Goal: Navigation & Orientation: Find specific page/section

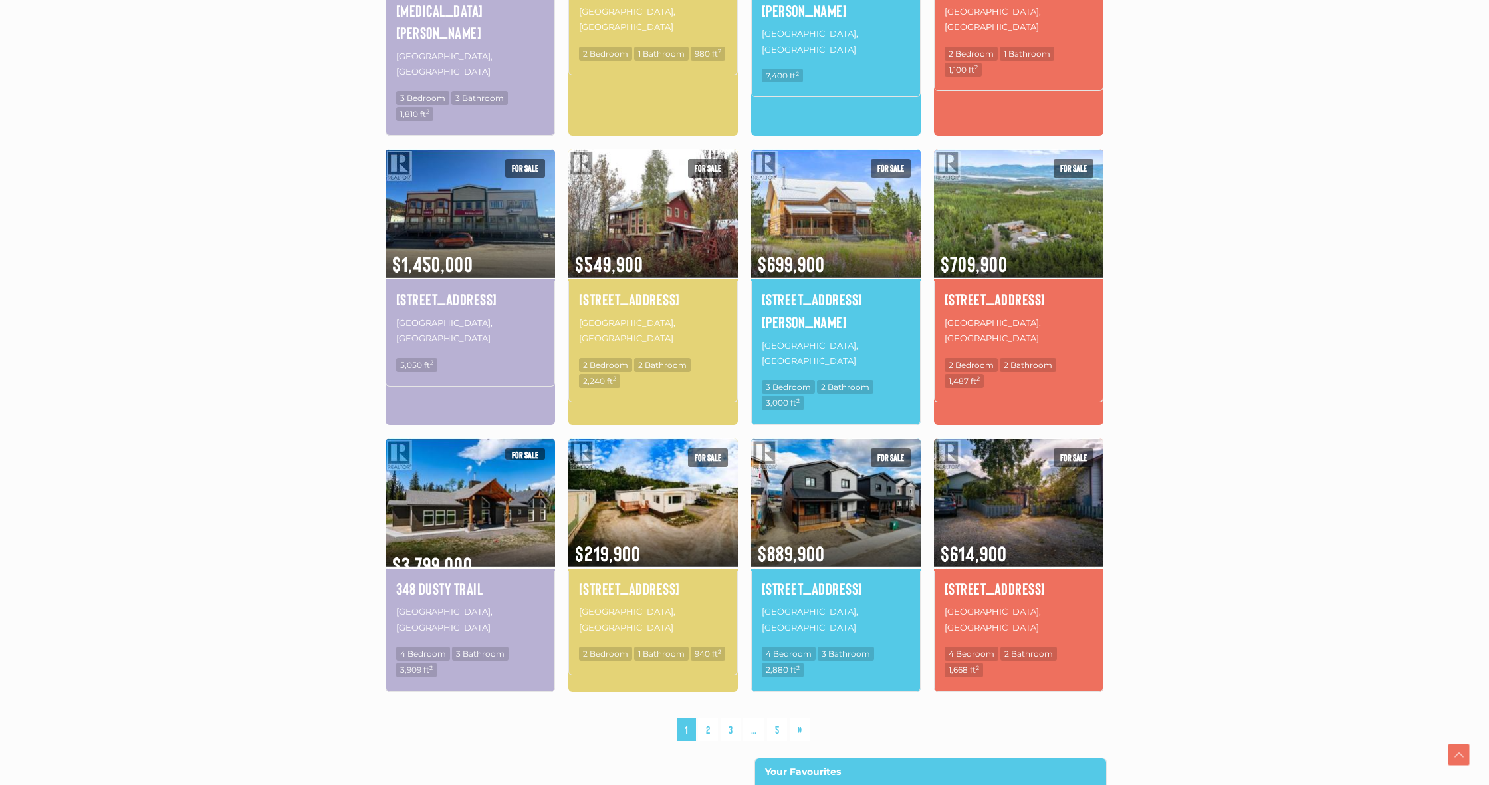
scroll to position [638, 0]
click at [708, 717] on link "2" at bounding box center [708, 728] width 20 height 23
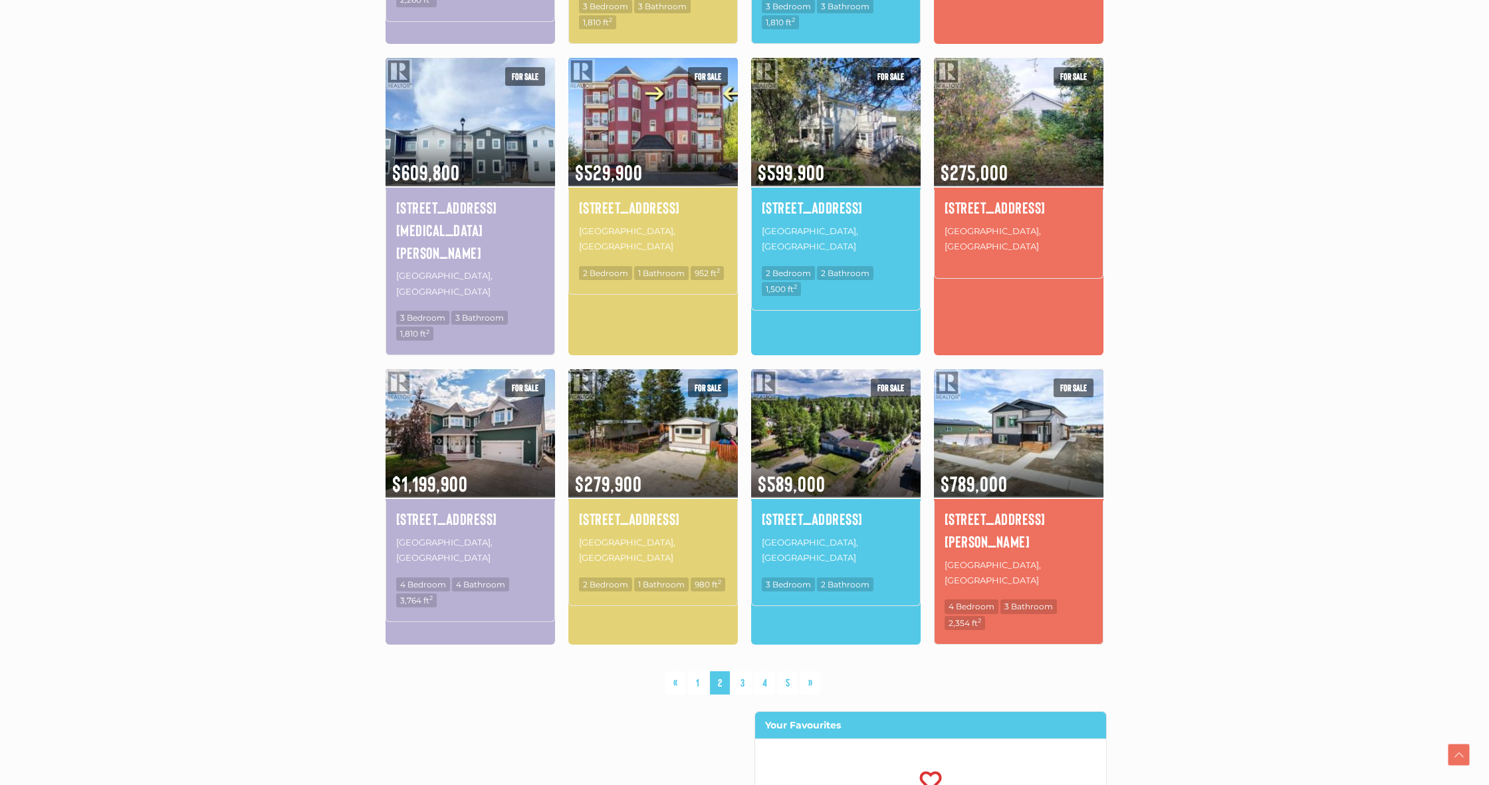
scroll to position [731, 0]
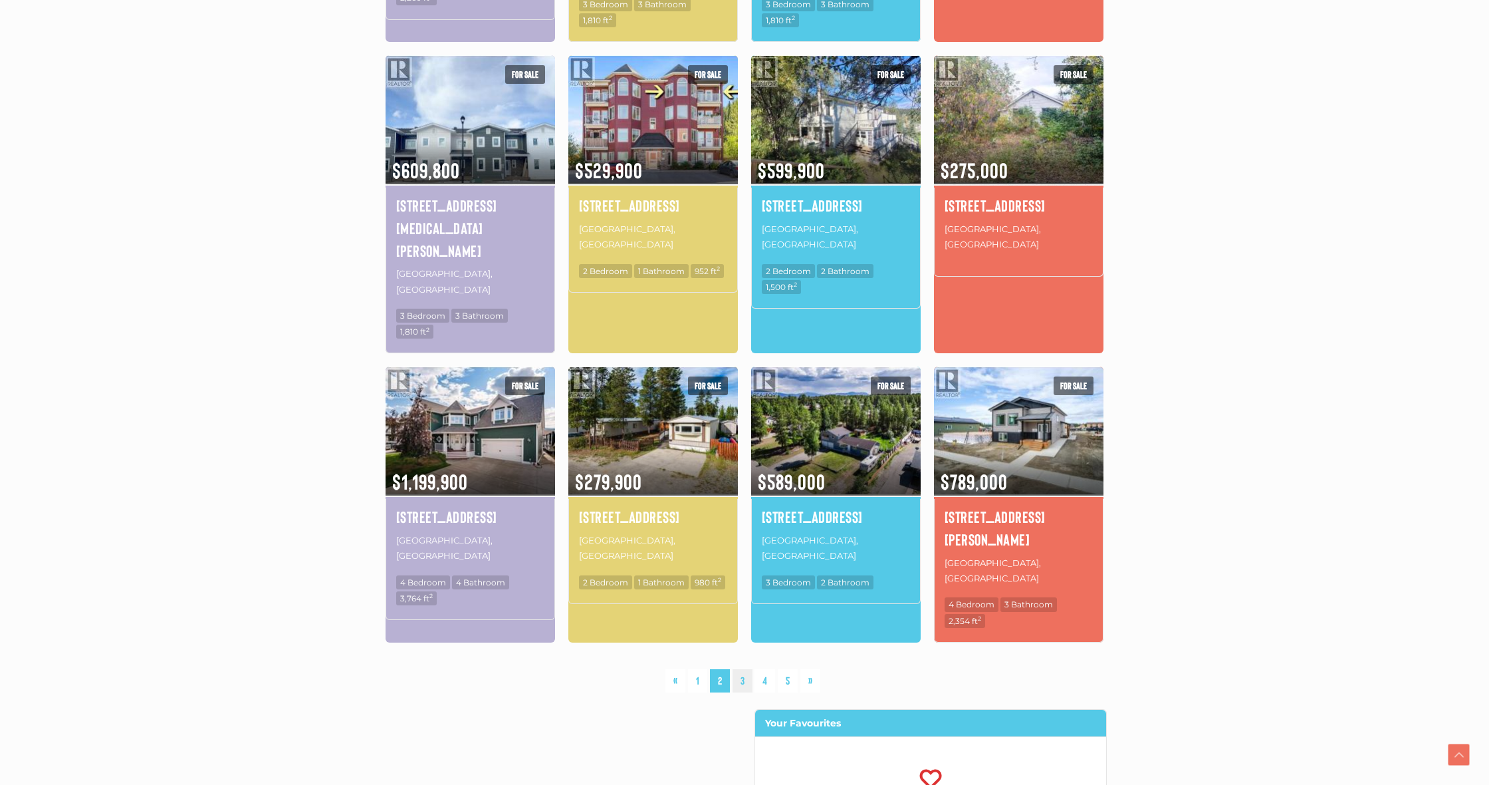
click at [744, 669] on link "3" at bounding box center [743, 680] width 20 height 23
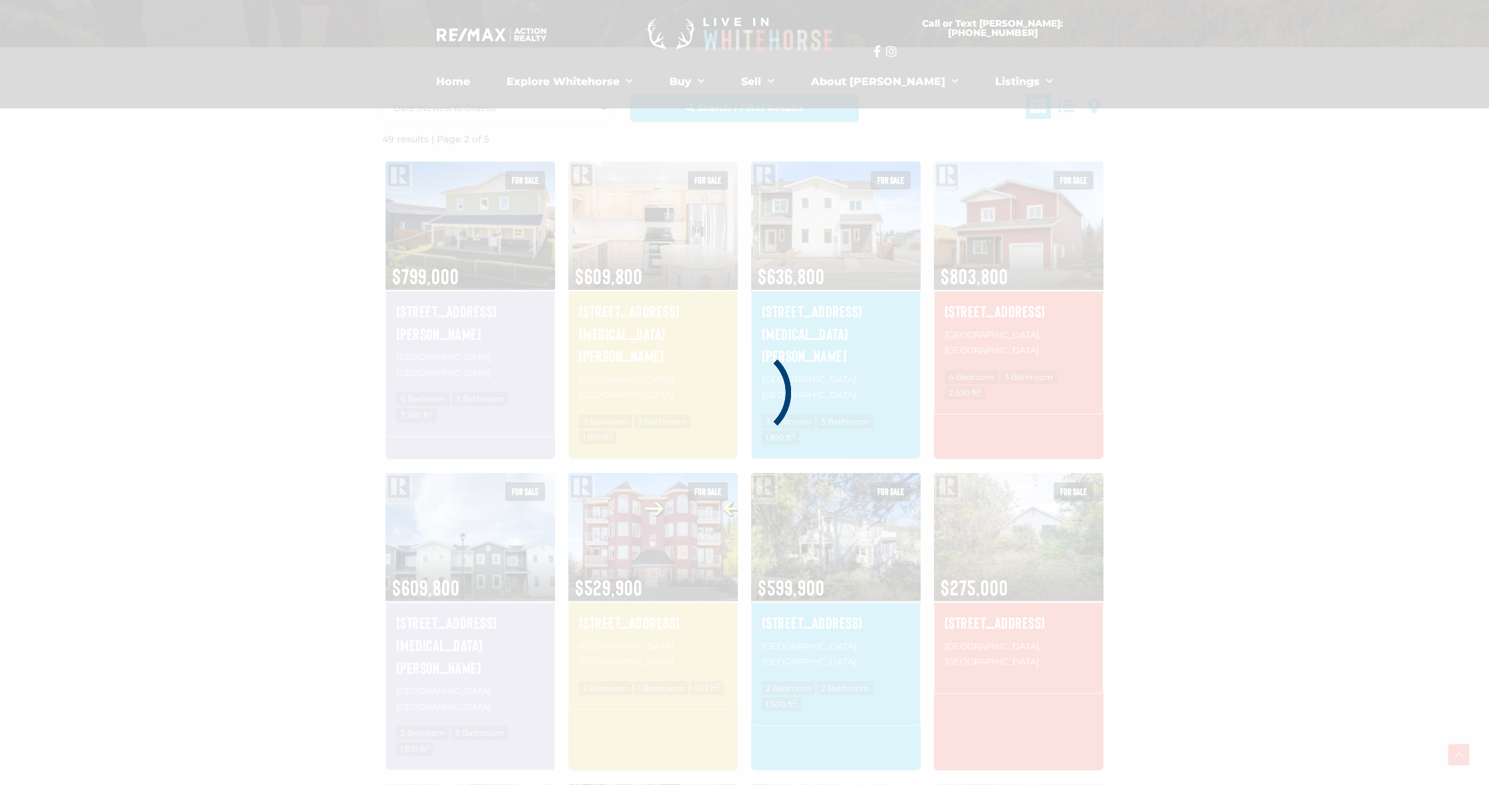
scroll to position [309, 0]
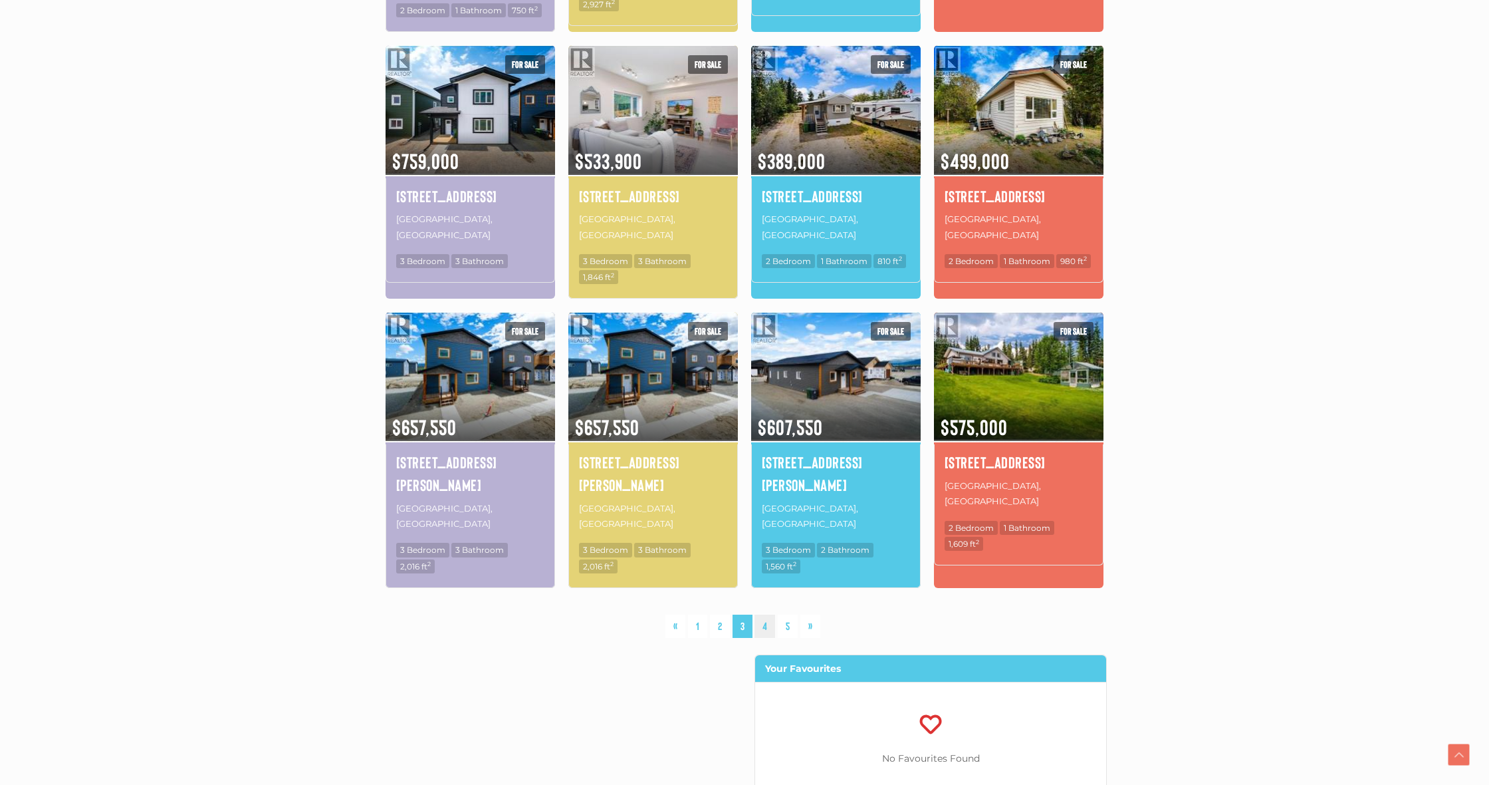
click at [766, 614] on link "4" at bounding box center [765, 625] width 21 height 23
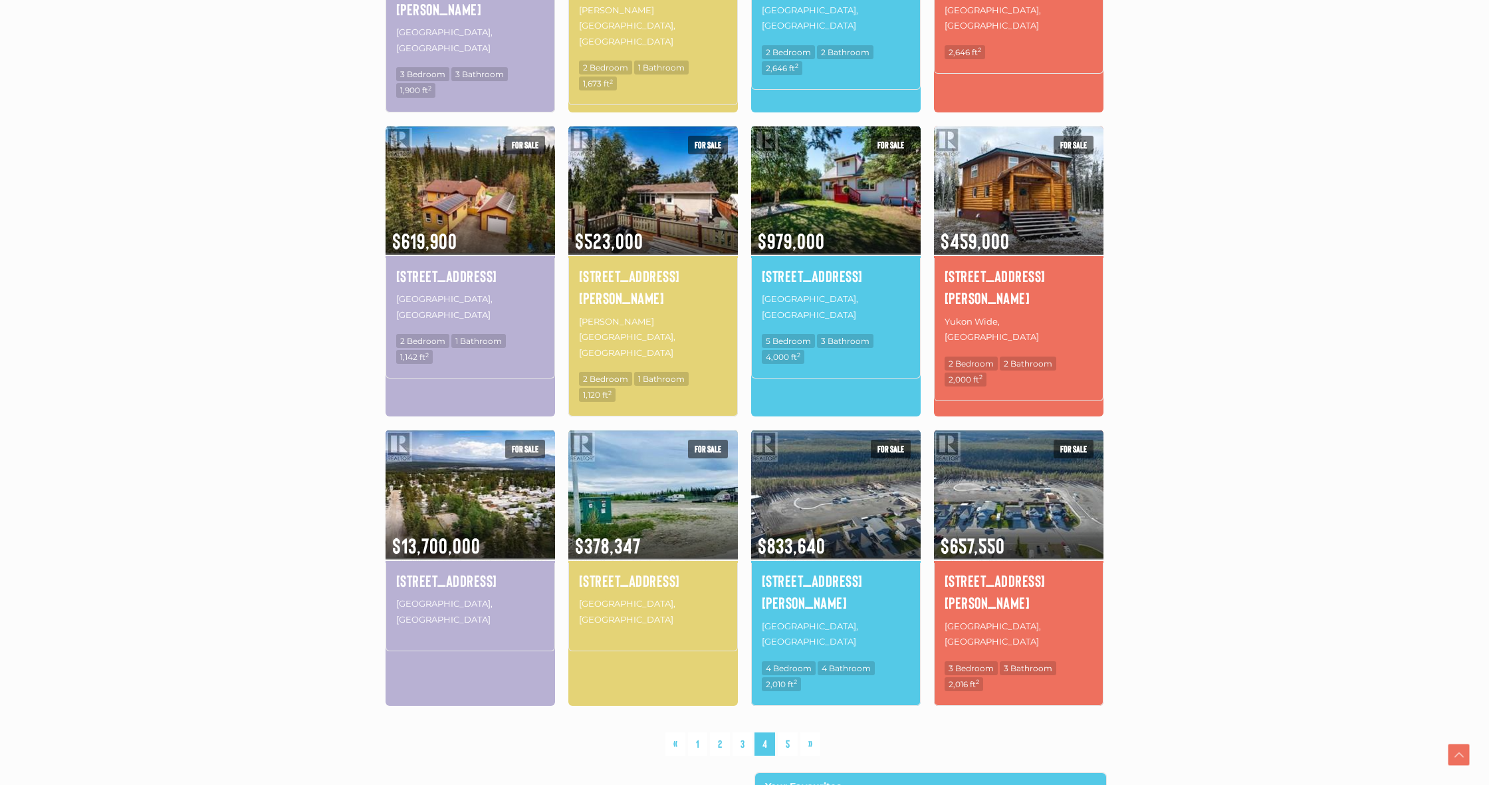
scroll to position [652, 0]
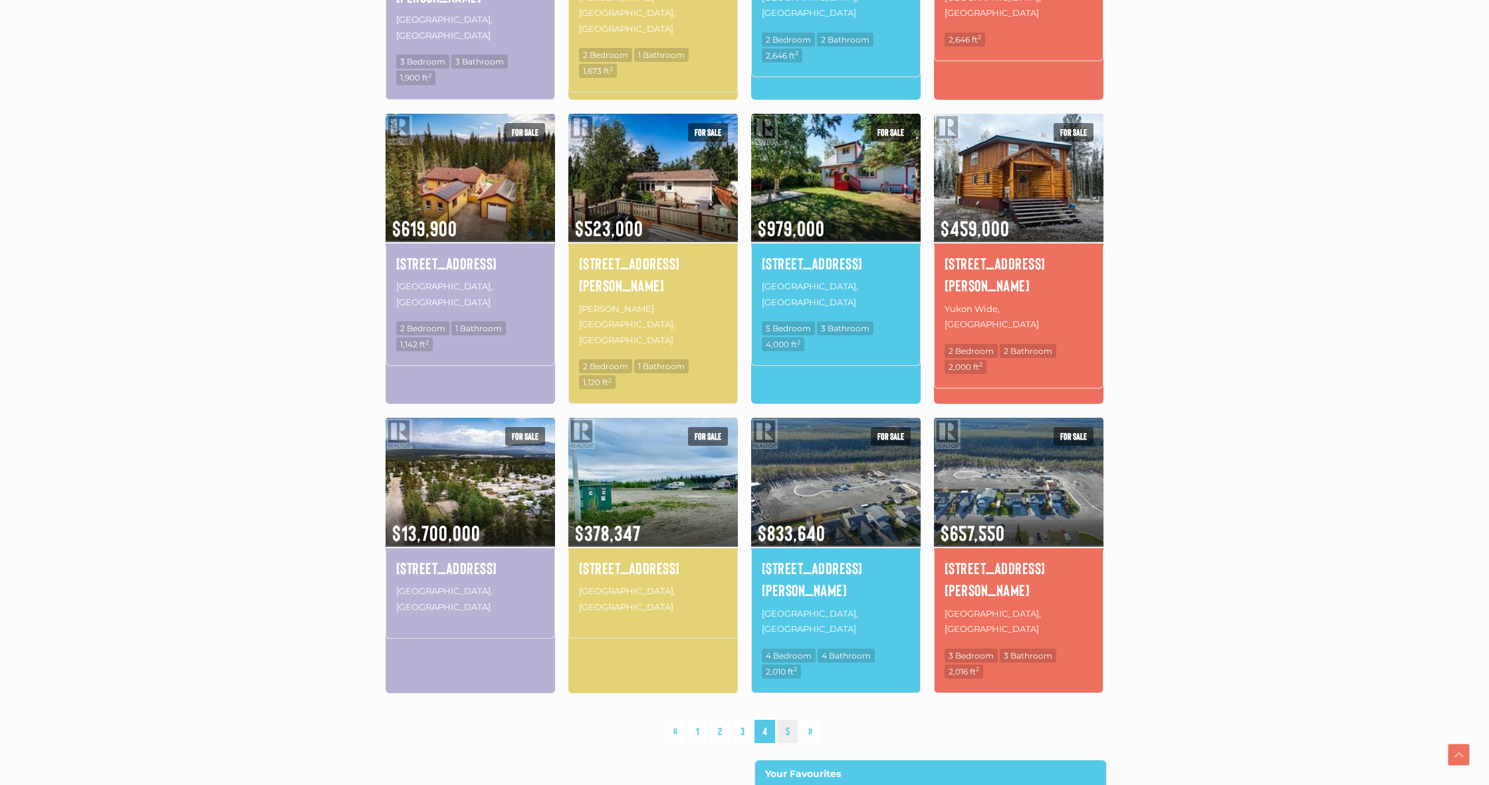
click at [783, 719] on link "5" at bounding box center [788, 730] width 20 height 23
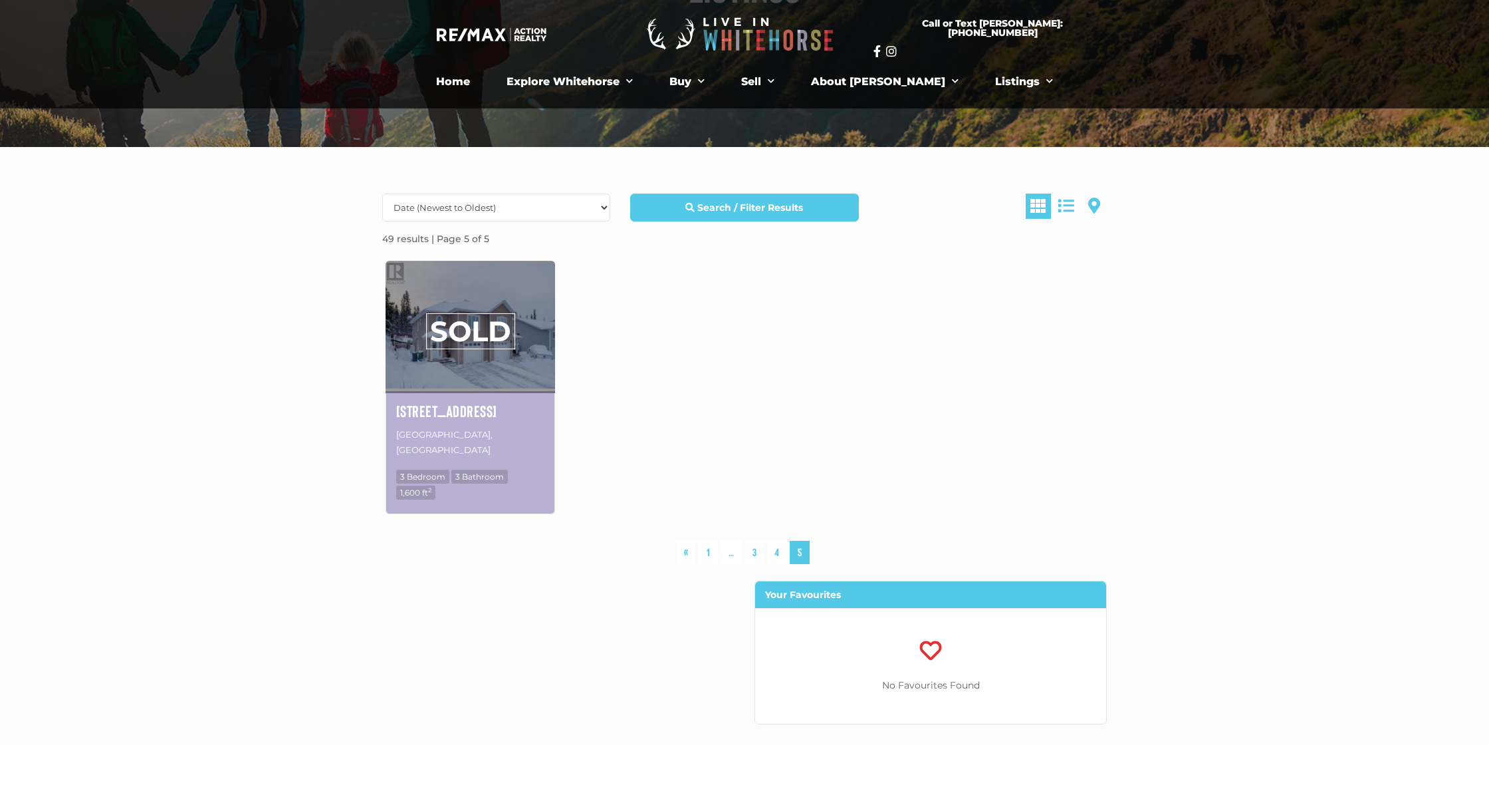
scroll to position [152, 0]
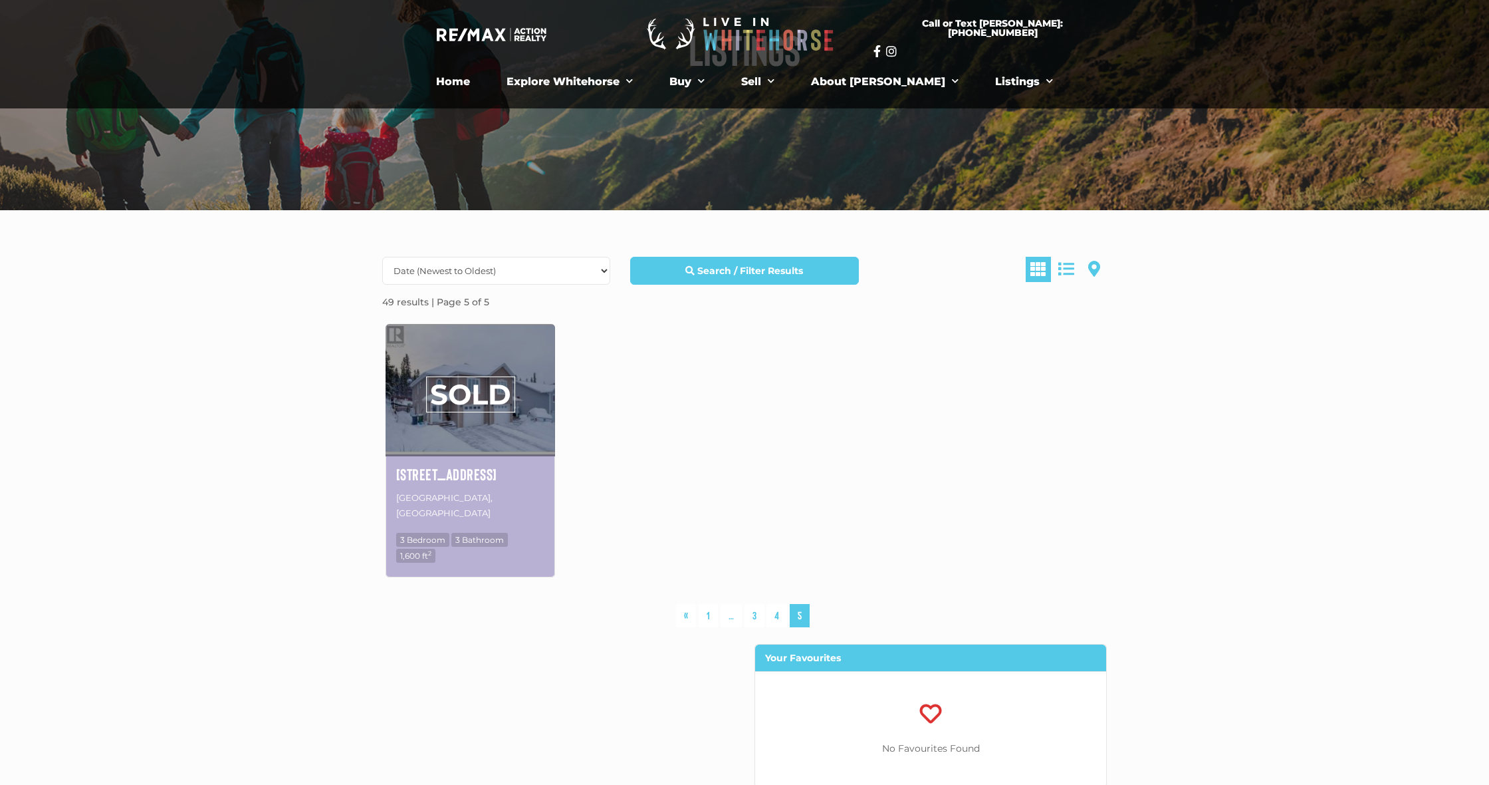
click at [783, 604] on link "4" at bounding box center [777, 615] width 21 height 23
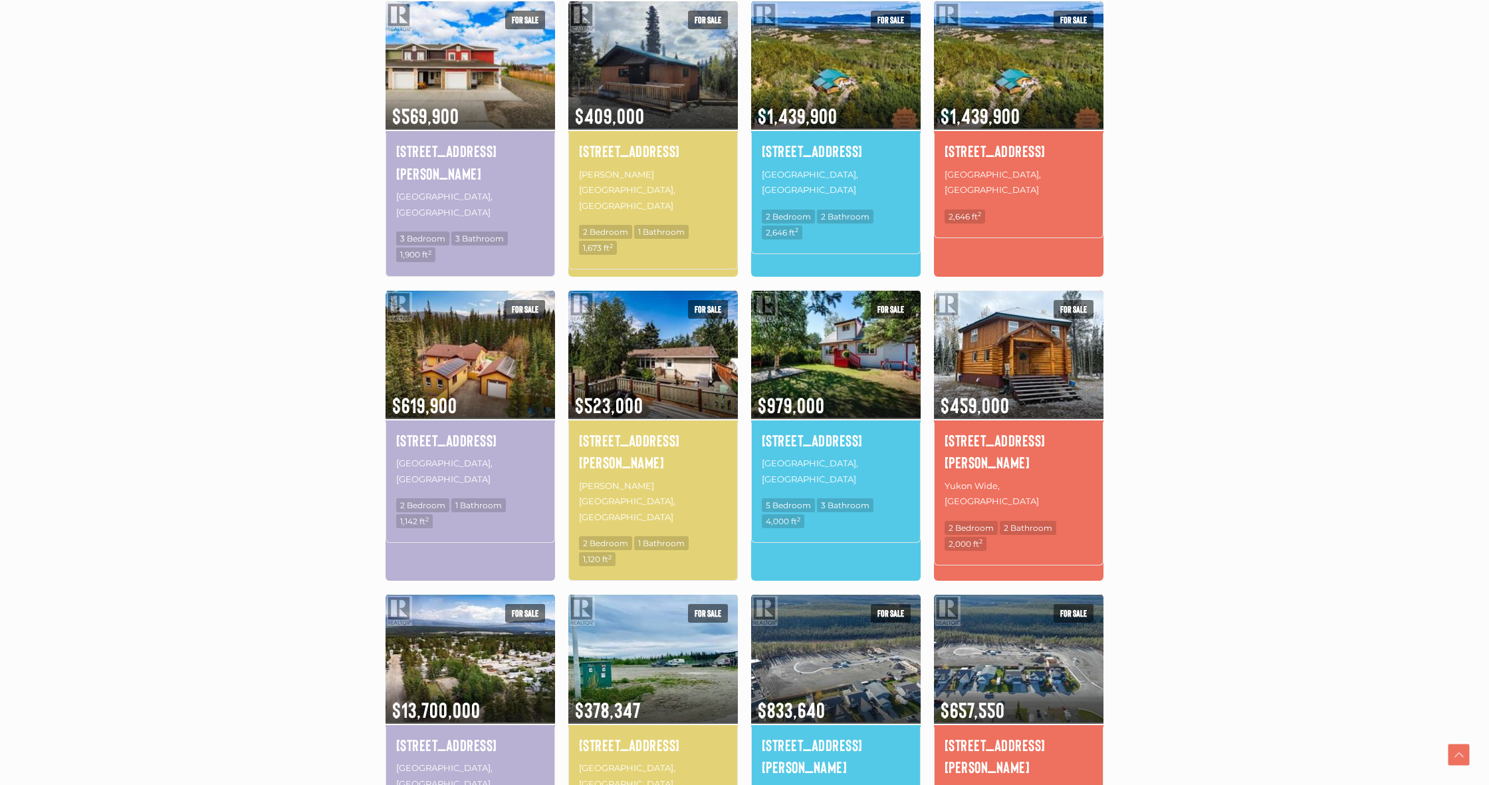
scroll to position [475, 0]
